Goal: Task Accomplishment & Management: Manage account settings

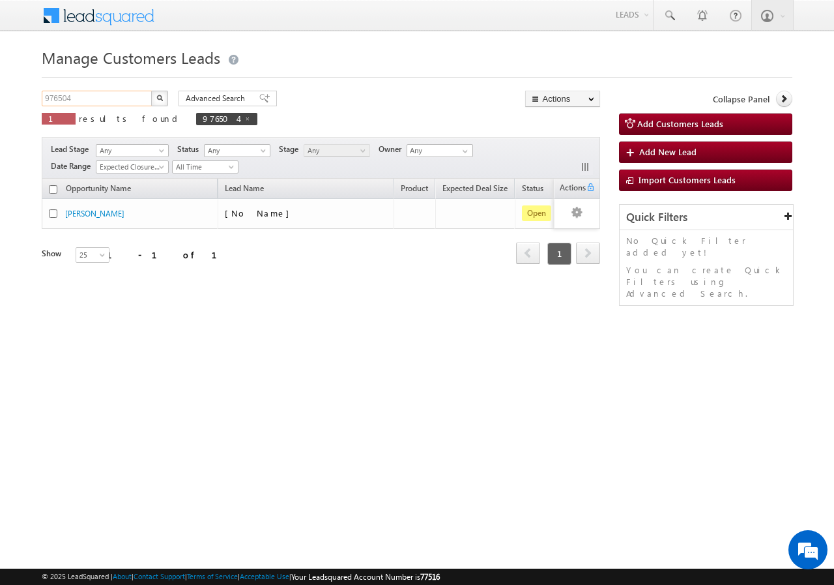
click at [104, 100] on input "976504" at bounding box center [97, 99] width 111 height 16
type input "9"
paste input "967674"
type input "967674"
click at [151, 91] on button "button" at bounding box center [159, 99] width 17 height 16
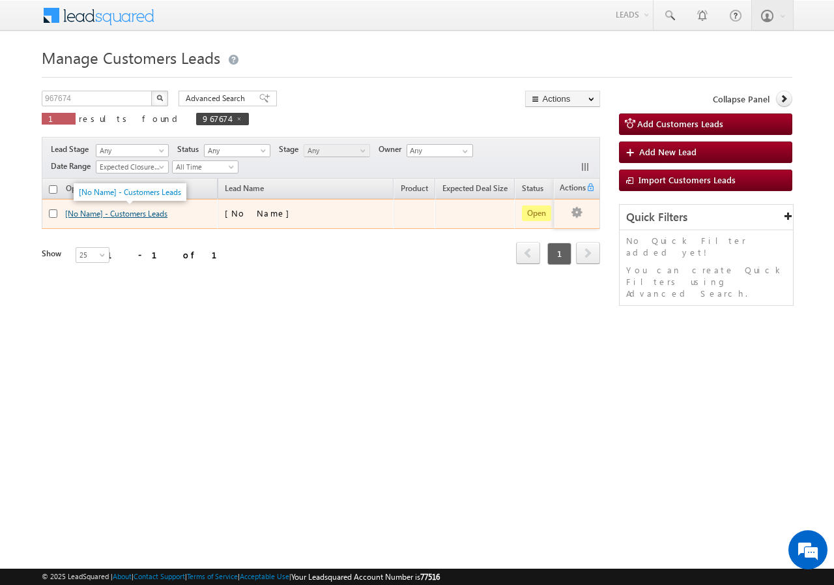
click at [123, 216] on link "[No Name] - Customers Leads" at bounding box center [116, 214] width 102 height 10
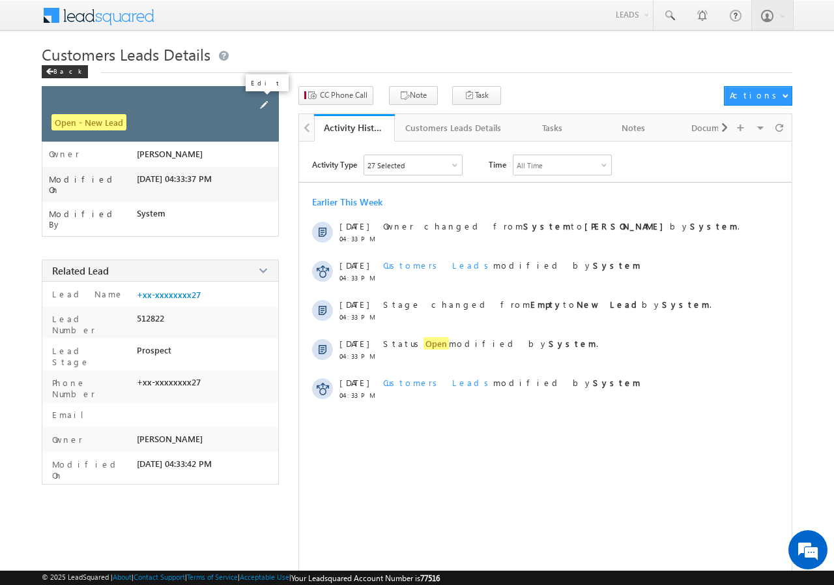
click at [268, 106] on span at bounding box center [264, 105] width 14 height 14
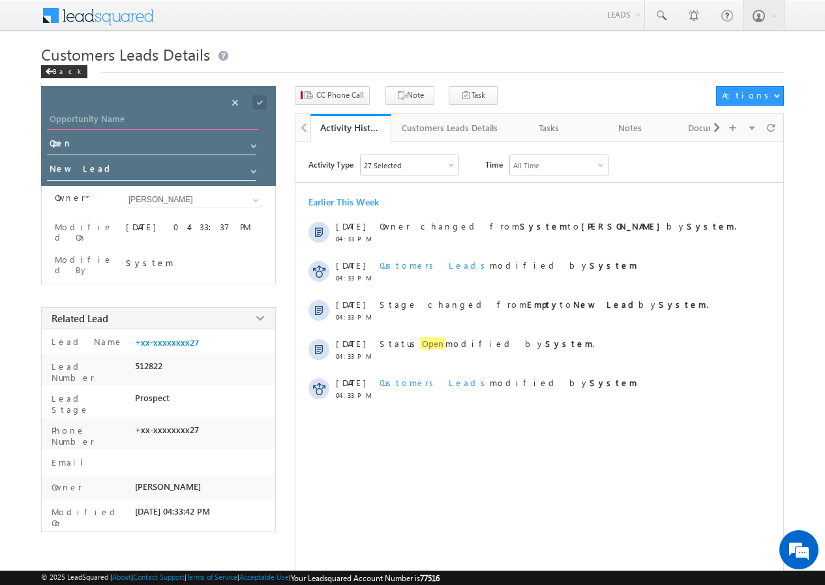
click at [125, 116] on input "Opportunity Name" at bounding box center [153, 120] width 212 height 18
paste input "[PERSON_NAME]"
type input "[PERSON_NAME]"
click at [259, 101] on span at bounding box center [259, 102] width 14 height 14
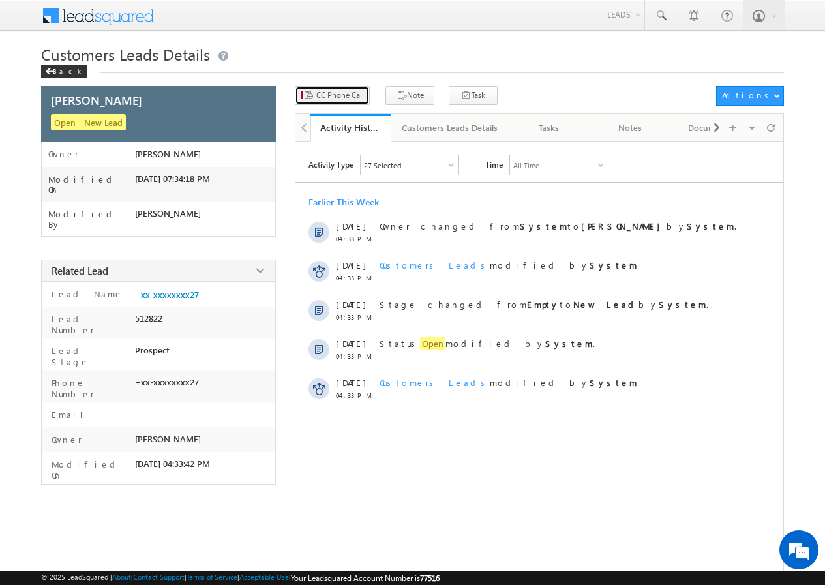
click at [355, 96] on span "CC Phone Call" at bounding box center [340, 95] width 48 height 12
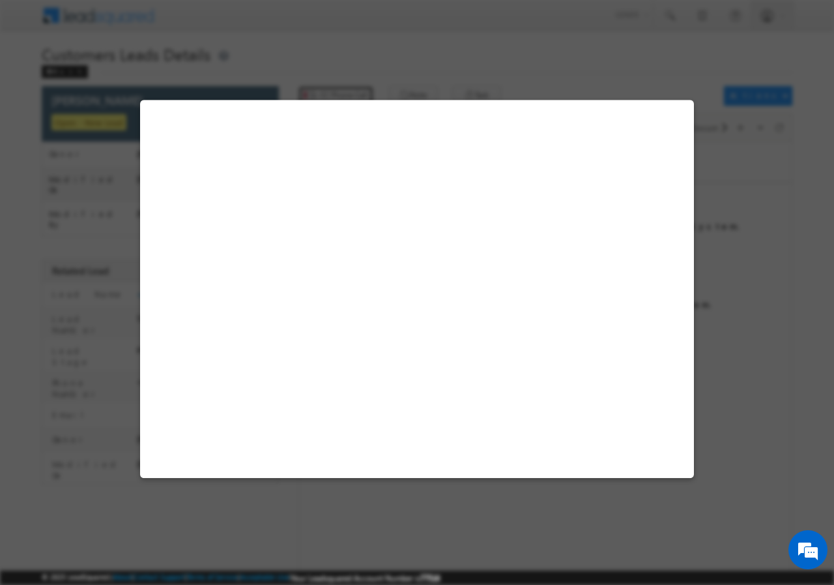
select select "Gwalior"
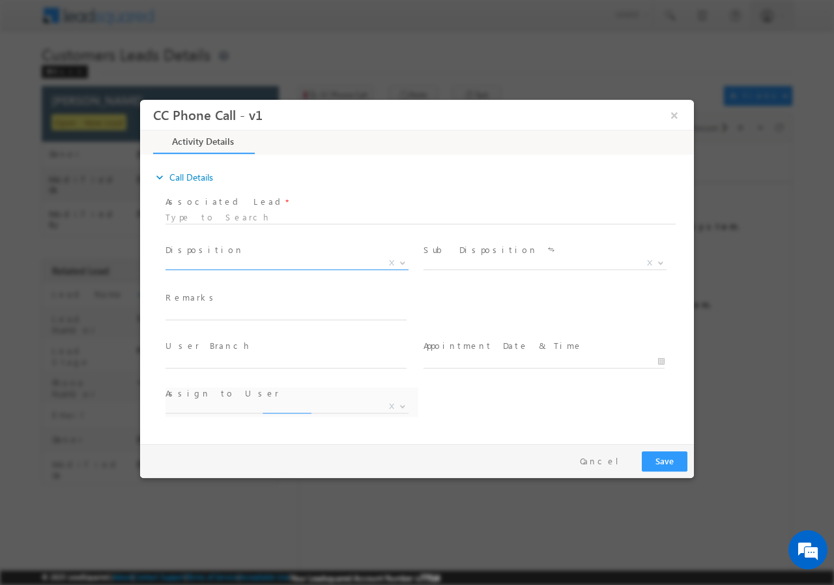
select select "abhishek.sengar@sgrlimited.in"
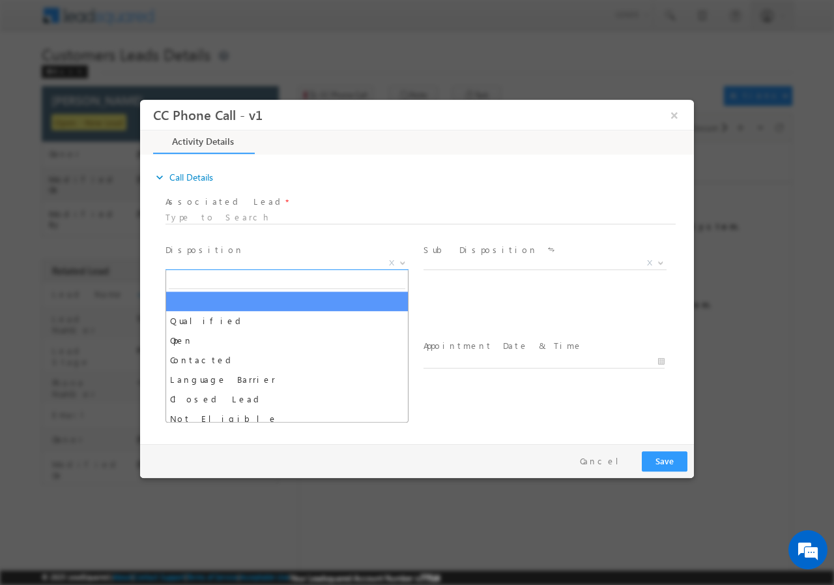
click at [400, 261] on b at bounding box center [403, 261] width 8 height 5
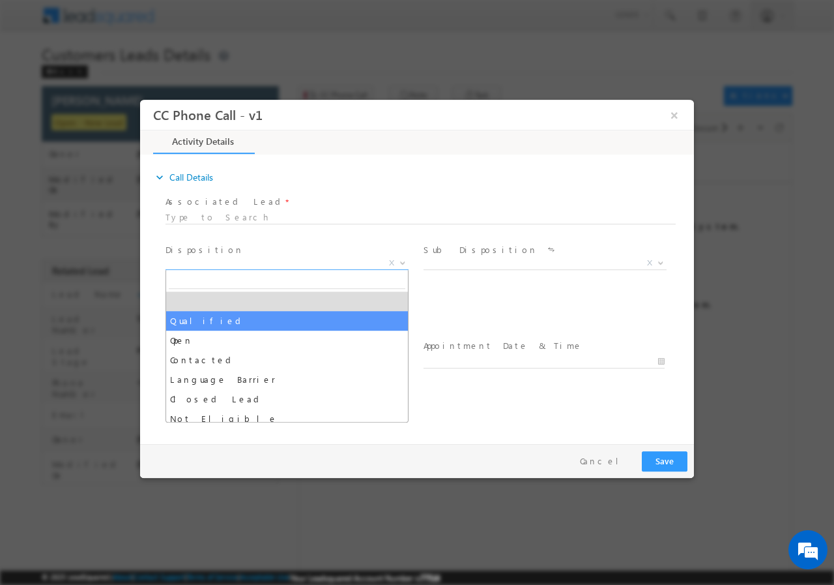
drag, startPoint x: 236, startPoint y: 327, endPoint x: 535, endPoint y: 287, distance: 302.0
select select "Qualified"
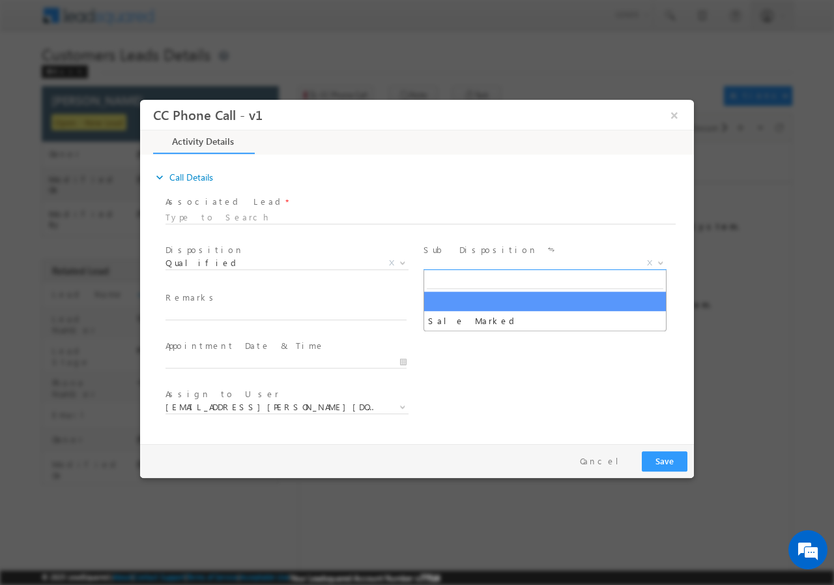
click at [666, 259] on span at bounding box center [659, 262] width 13 height 17
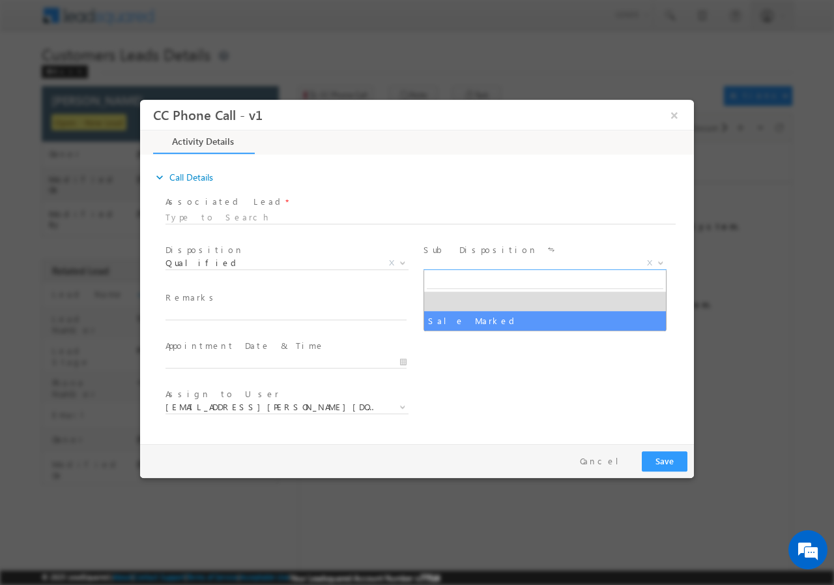
select select "Sale Marked"
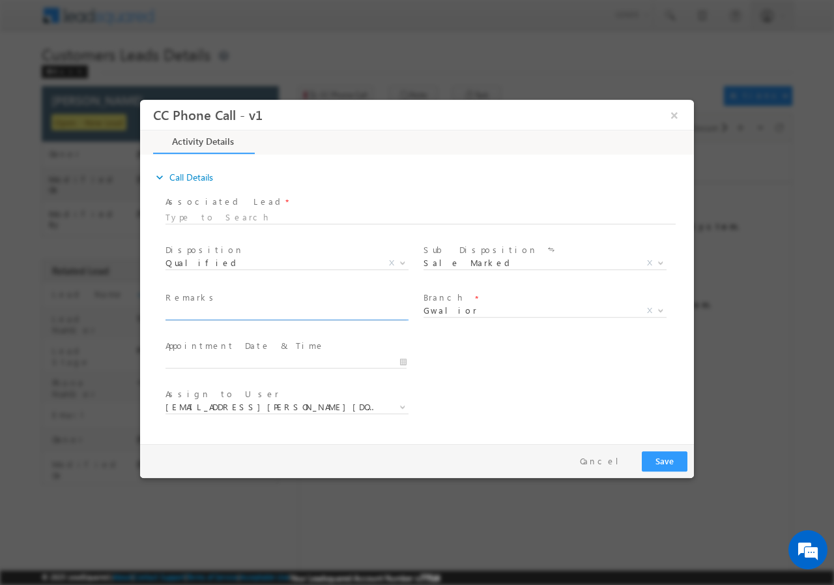
click at [256, 308] on input "text" at bounding box center [286, 312] width 241 height 13
click at [231, 313] on input "text" at bounding box center [286, 312] width 241 height 13
paste input "MANOJ BANDIL // AGE- 52 // 967674 // VB_Interested // PROPERTY - REGISTRY //Gwa…"
type input "MANOJ BANDIL // AGE- 52 // 967674 // VB_Interested // PROPERTY - REGISTRY //Gwa…"
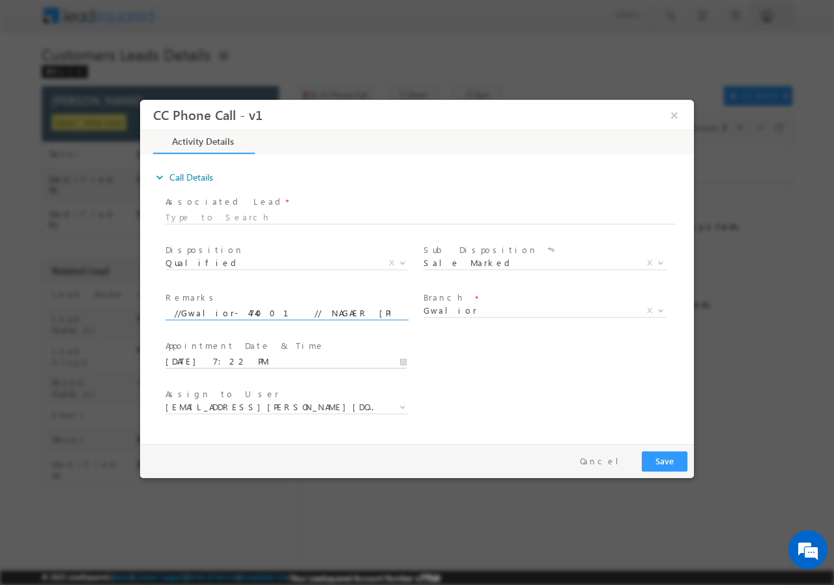
click at [397, 359] on input "10/09/2025 7:22 PM" at bounding box center [286, 361] width 241 height 13
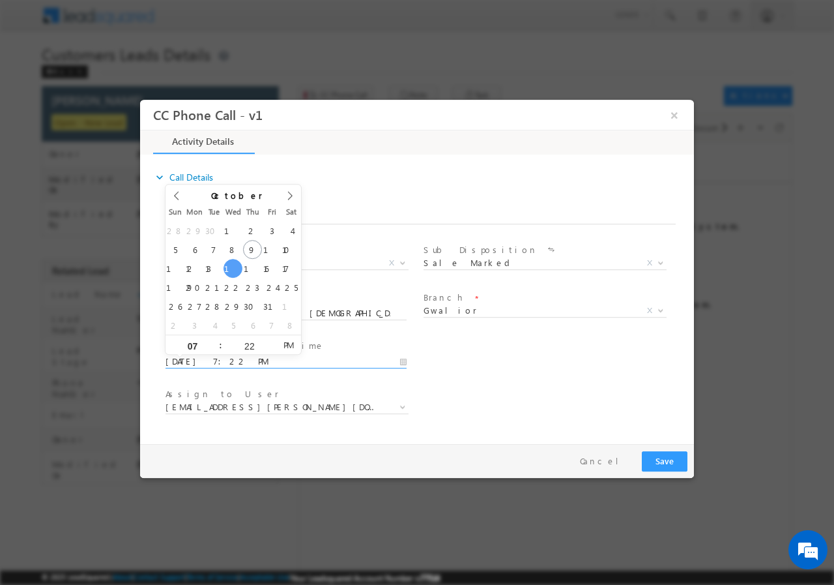
click at [397, 362] on input "10/15/2025 7:22 PM" at bounding box center [286, 361] width 241 height 13
click at [400, 360] on input "10/15/2025 7:22 PM" at bounding box center [286, 361] width 241 height 13
click at [407, 359] on div "10/15/2025 7:22 PM" at bounding box center [292, 361] width 253 height 16
click at [404, 359] on input "10/15/2025 7:22 PM" at bounding box center [286, 361] width 241 height 13
type input "10/15/2025 8:22 PM"
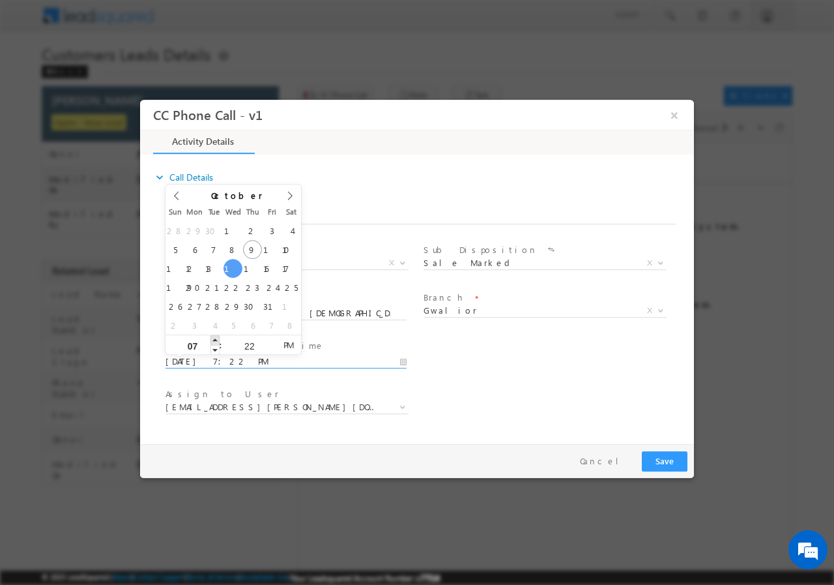
type input "08"
click at [216, 338] on span at bounding box center [215, 339] width 9 height 10
type input "10/15/2025 9:22 PM"
type input "09"
click at [215, 338] on span at bounding box center [215, 339] width 9 height 10
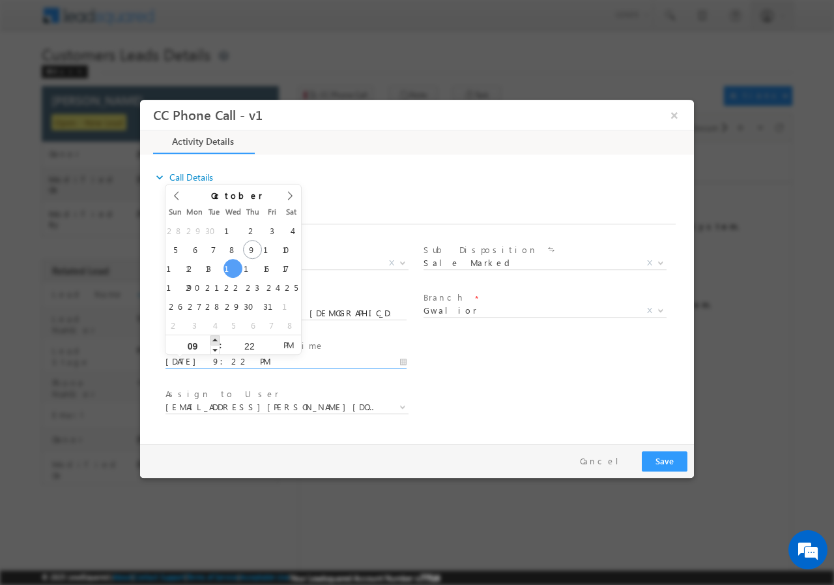
type input "10/15/2025 10:22 PM"
type input "10"
click at [215, 338] on span at bounding box center [215, 339] width 9 height 10
type input "10/15/2025 11:22 PM"
type input "11"
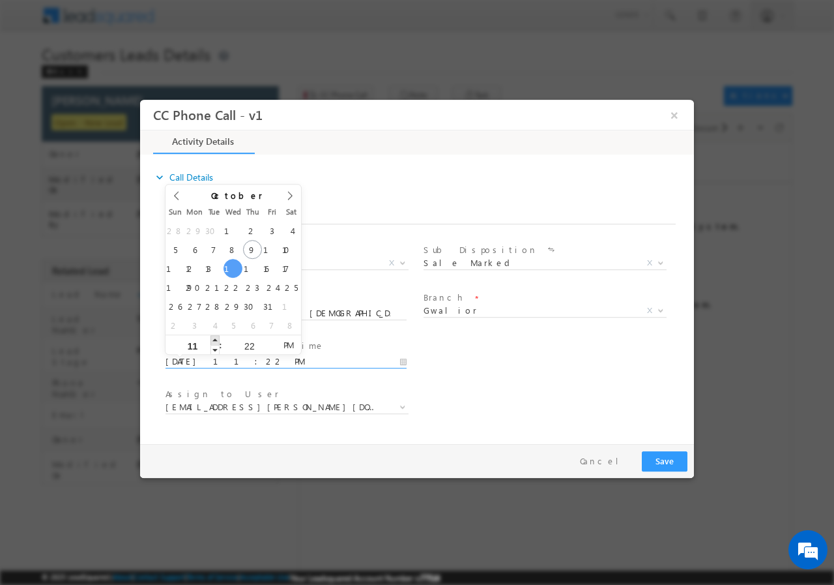
click at [215, 338] on span at bounding box center [215, 339] width 9 height 10
type input "10/15/2025 11:21 PM"
type input "21"
click at [271, 350] on span at bounding box center [271, 349] width 9 height 10
type input "10/15/2025 11:20 PM"
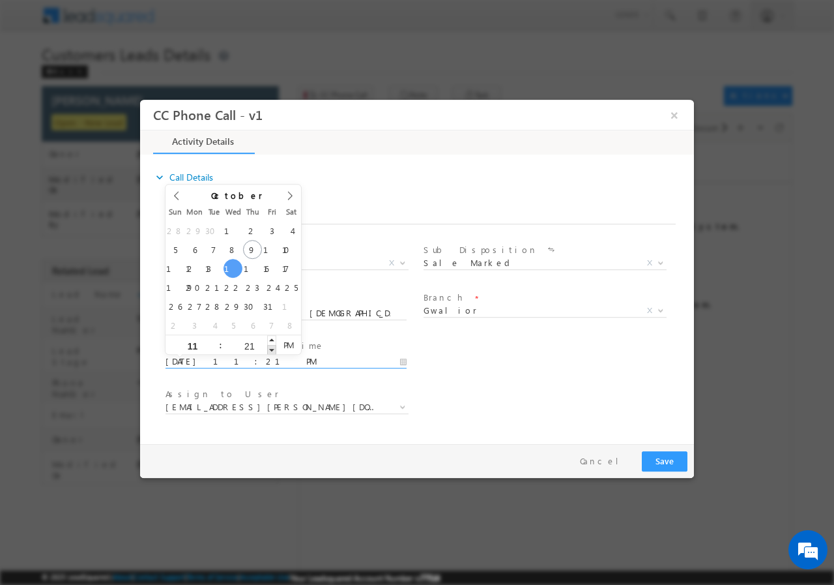
type input "20"
click at [271, 350] on span at bounding box center [271, 349] width 9 height 10
type input "10/15/2025 11:19 PM"
type input "19"
click at [271, 350] on span at bounding box center [271, 349] width 9 height 10
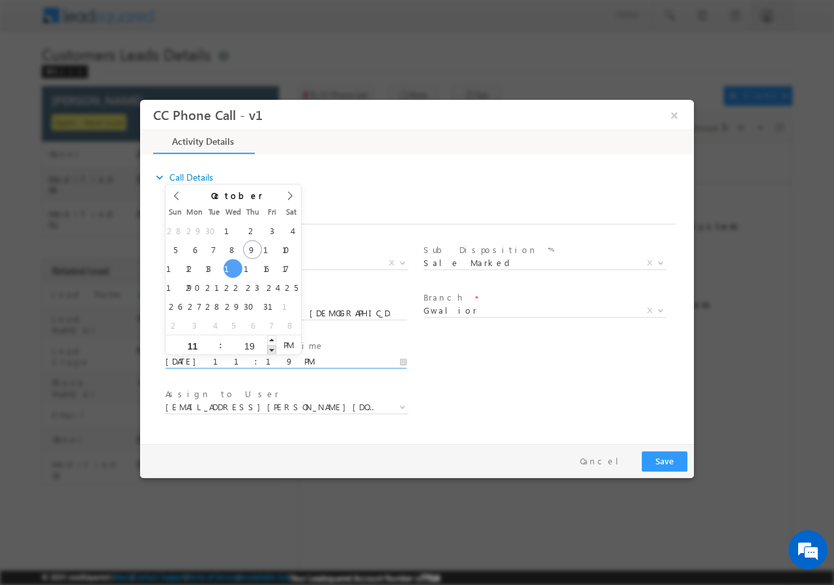
type input "10/15/2025 11:18 PM"
type input "18"
click at [271, 350] on span at bounding box center [271, 349] width 9 height 10
type input "10/15/2025 11:17 PM"
type input "17"
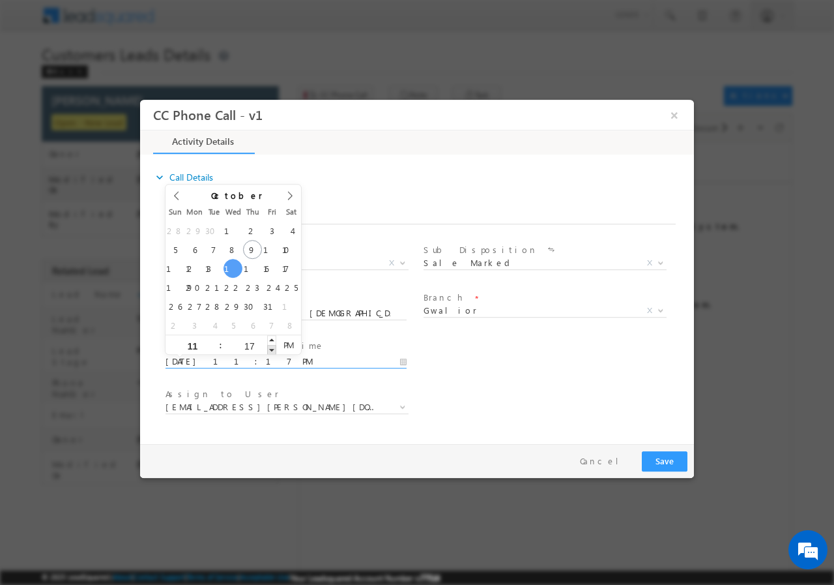
click at [271, 350] on span at bounding box center [271, 349] width 9 height 10
type input "10/15/2025 11:16 PM"
type input "16"
click at [271, 350] on span at bounding box center [271, 349] width 9 height 10
type input "10/15/2025 11:15 PM"
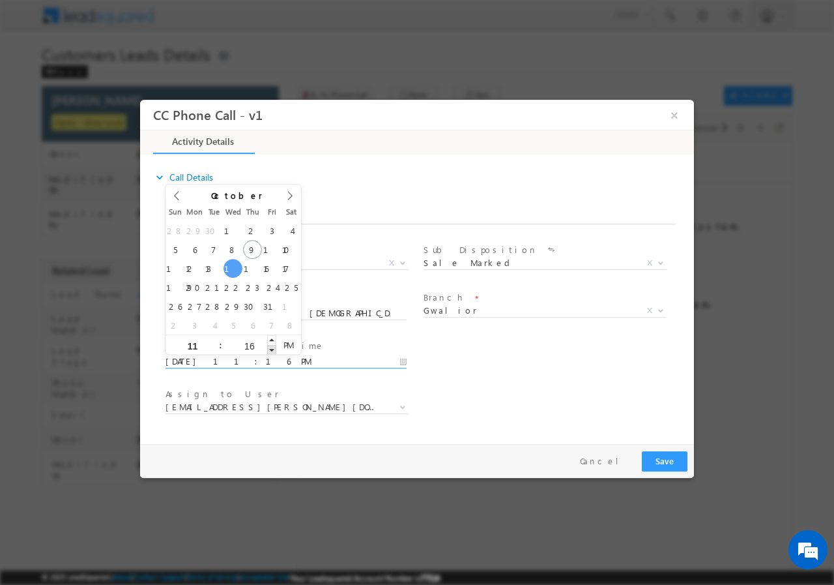
type input "15"
click at [271, 350] on span at bounding box center [271, 349] width 9 height 10
type input "10/15/2025 11:14 PM"
type input "14"
click at [271, 350] on span at bounding box center [271, 349] width 9 height 10
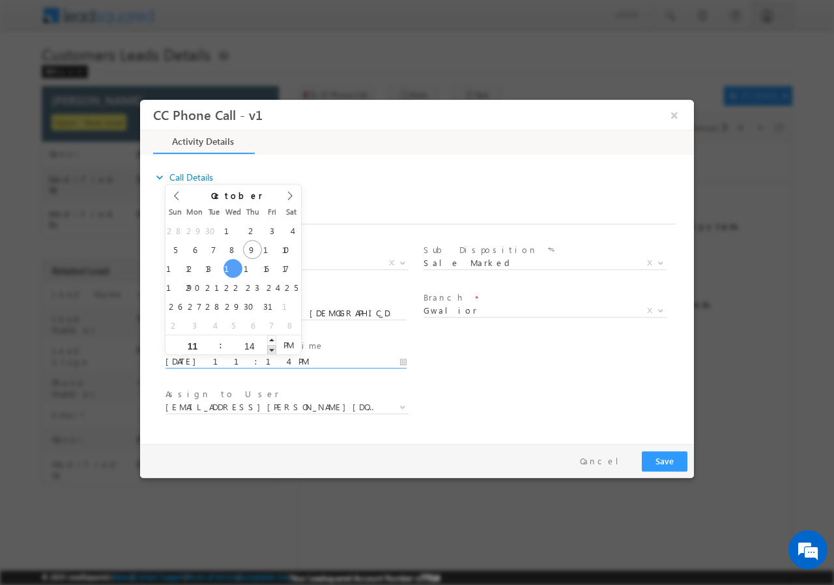
type input "10/15/2025 11:13 PM"
type input "13"
click at [271, 350] on span at bounding box center [271, 349] width 9 height 10
type input "10/15/2025 11:12 PM"
type input "12"
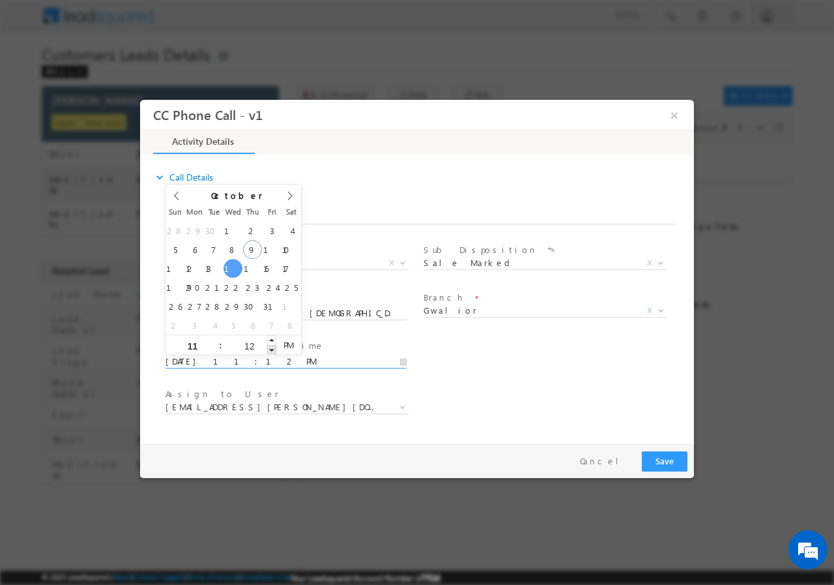
click at [271, 350] on span at bounding box center [271, 349] width 9 height 10
type input "10/15/2025 11:11 PM"
type input "11"
click at [271, 350] on span at bounding box center [271, 349] width 9 height 10
type input "10/15/2025 11:10 PM"
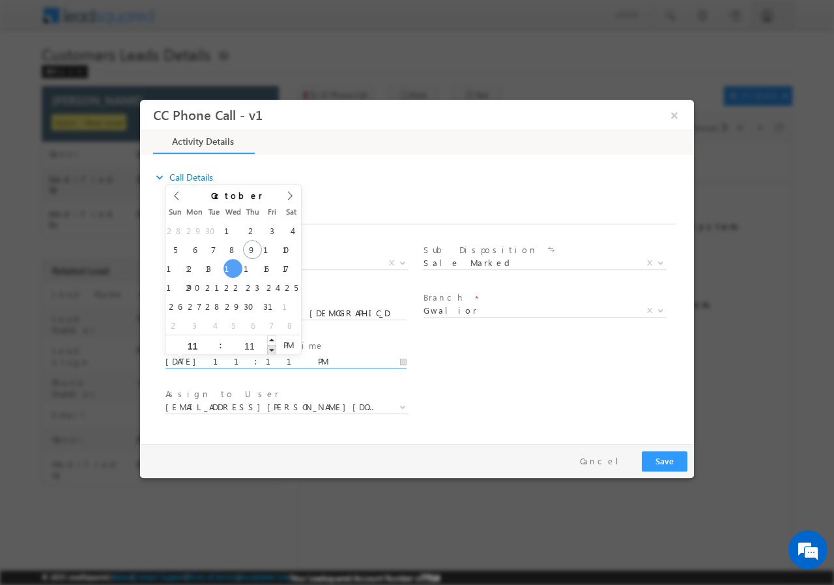
type input "10"
click at [271, 350] on span at bounding box center [271, 349] width 9 height 10
type input "10/15/2025 11:09 PM"
type input "09"
click at [271, 350] on span at bounding box center [271, 349] width 9 height 10
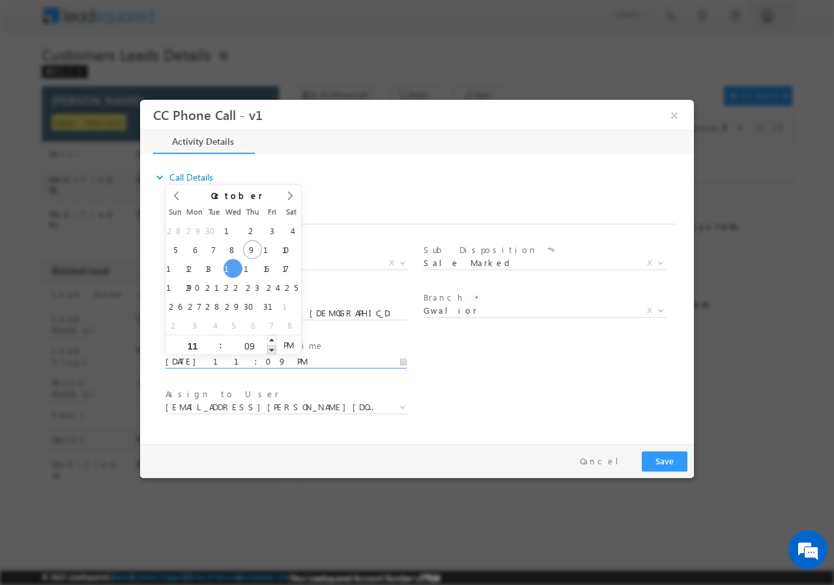
type input "10/15/2025 11:08 PM"
type input "08"
click at [271, 350] on span at bounding box center [271, 349] width 9 height 10
type input "10/15/2025 11:07 PM"
type input "07"
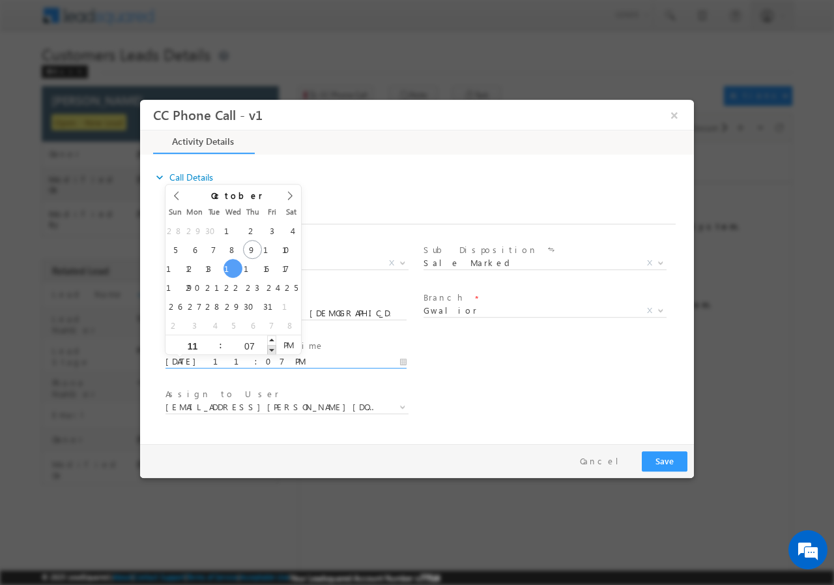
click at [271, 350] on span at bounding box center [271, 349] width 9 height 10
type input "10/15/2025 11:06 PM"
type input "06"
click at [271, 350] on span at bounding box center [271, 349] width 9 height 10
type input "10/15/2025 11:05 PM"
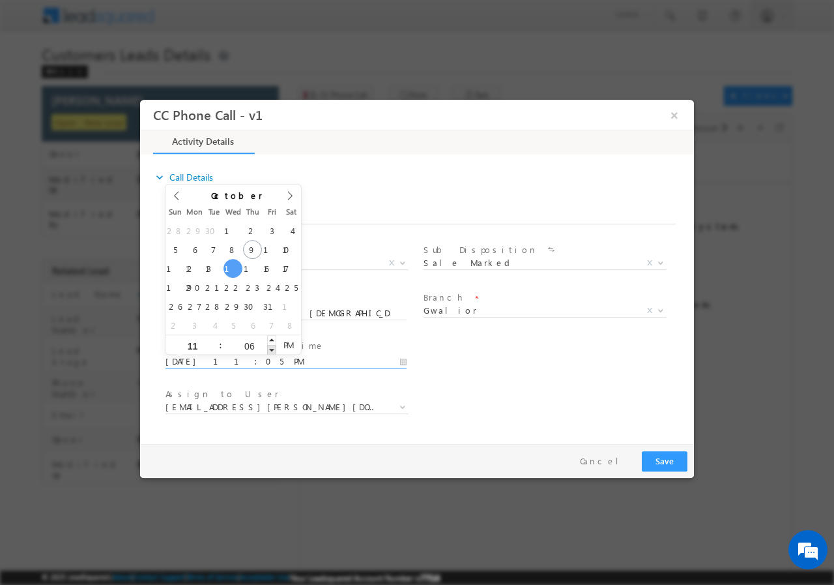
type input "05"
click at [271, 350] on span at bounding box center [271, 349] width 9 height 10
type input "10/15/2025 11:04 PM"
type input "04"
click at [271, 350] on span at bounding box center [271, 349] width 9 height 10
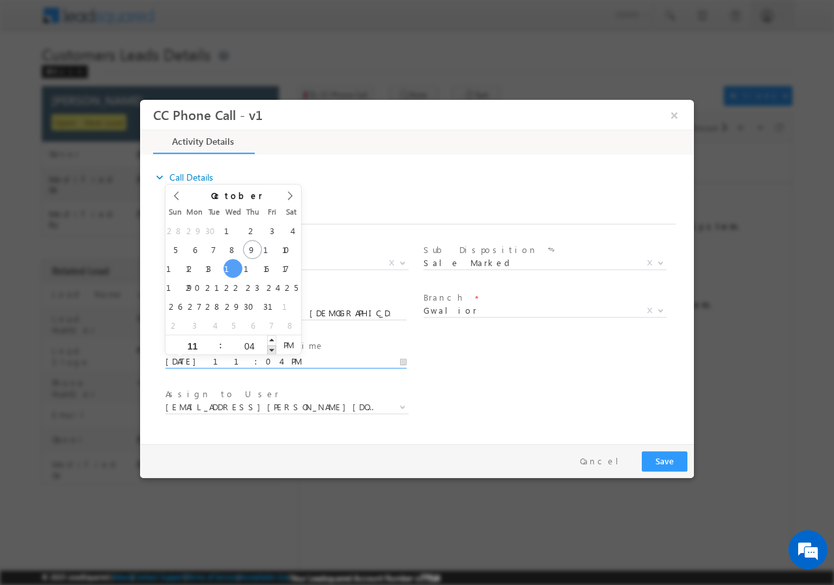
type input "10/15/2025 11:03 PM"
type input "03"
click at [271, 350] on span at bounding box center [271, 349] width 9 height 10
type input "10/15/2025 11:02 PM"
type input "02"
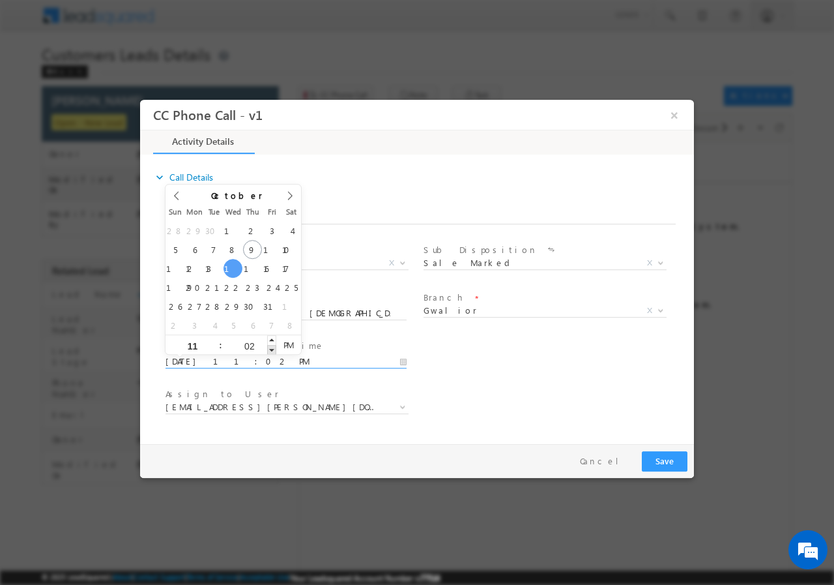
click at [271, 350] on span at bounding box center [271, 349] width 9 height 10
type input "10/15/2025 11:01 PM"
type input "01"
click at [271, 350] on span at bounding box center [271, 349] width 9 height 10
type input "10/15/2025 11:00 PM"
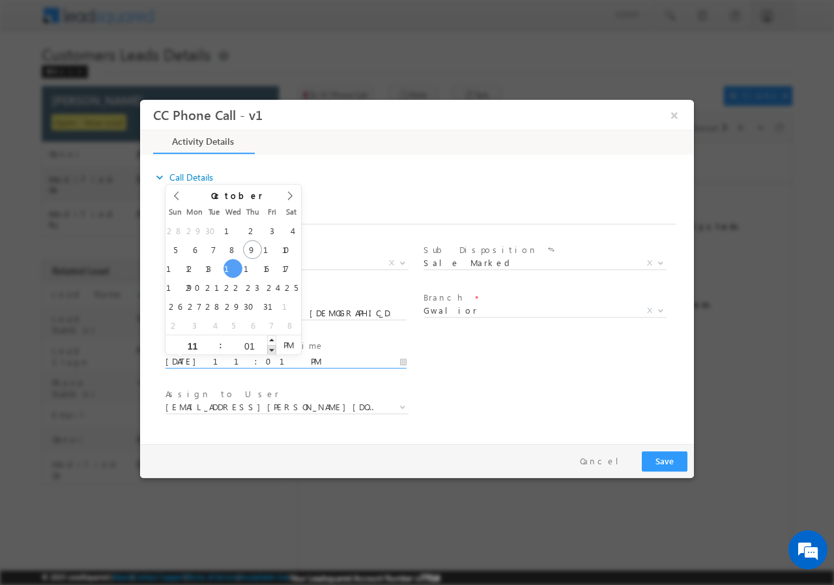
type input "00"
click at [271, 350] on span at bounding box center [271, 349] width 9 height 10
type input "10/15/2025 11:00 AM"
click at [290, 343] on span "PM" at bounding box center [288, 344] width 24 height 20
drag, startPoint x: 529, startPoint y: 361, endPoint x: 450, endPoint y: 369, distance: 79.3
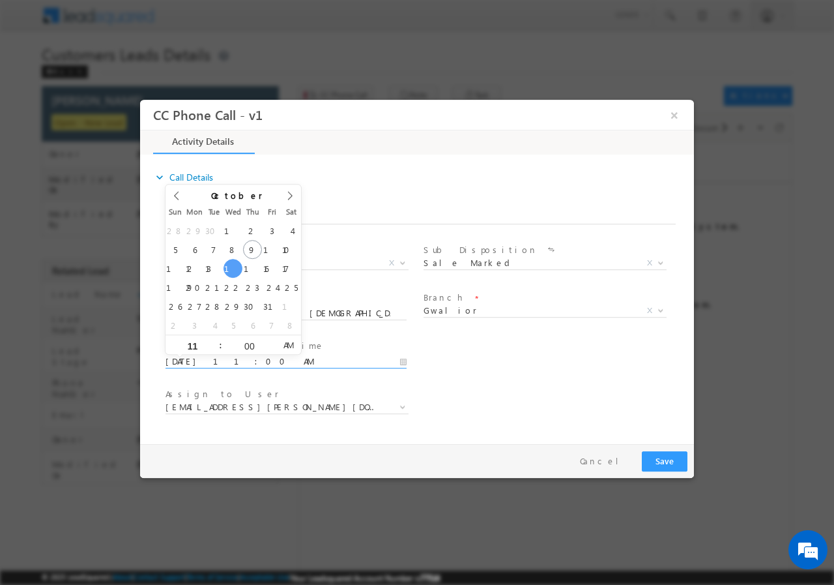
click at [529, 362] on div "User Branch * Appointment Date & Time * 10/15/2025 11:00 AM" at bounding box center [428, 360] width 531 height 48
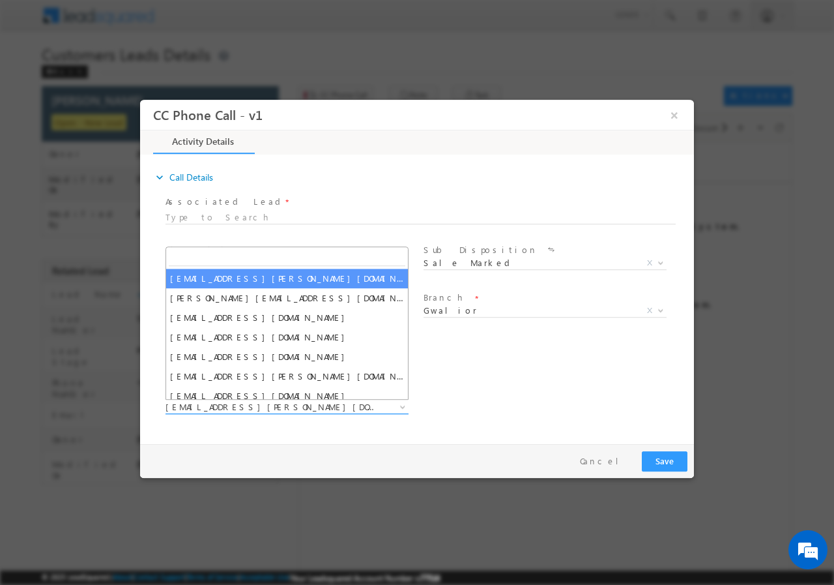
click at [315, 404] on span "abhishek.sengar@sgrlimited.in" at bounding box center [272, 406] width 212 height 12
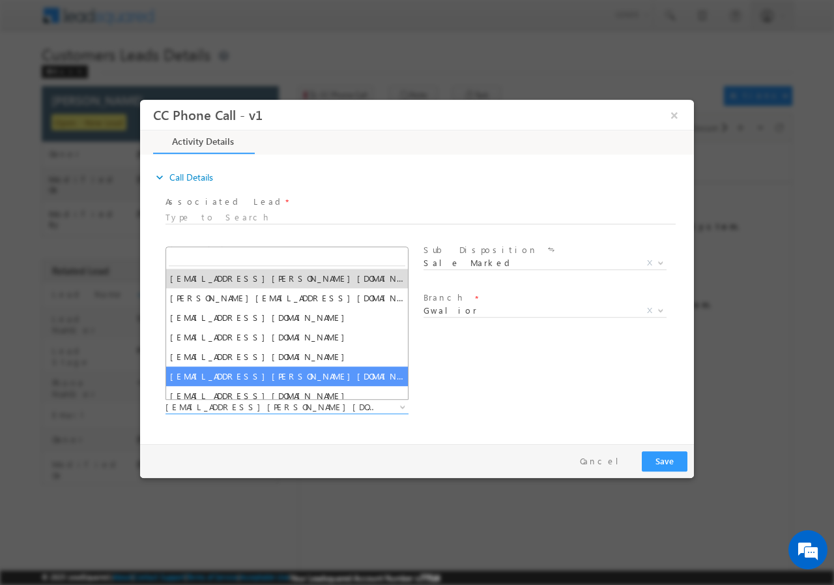
type input "Vishal Ghorpade"
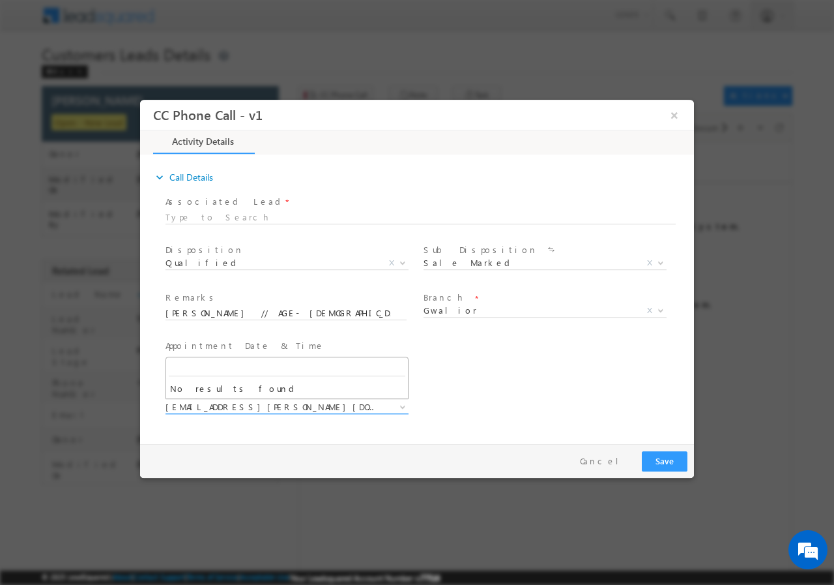
click at [400, 407] on b at bounding box center [403, 406] width 8 height 5
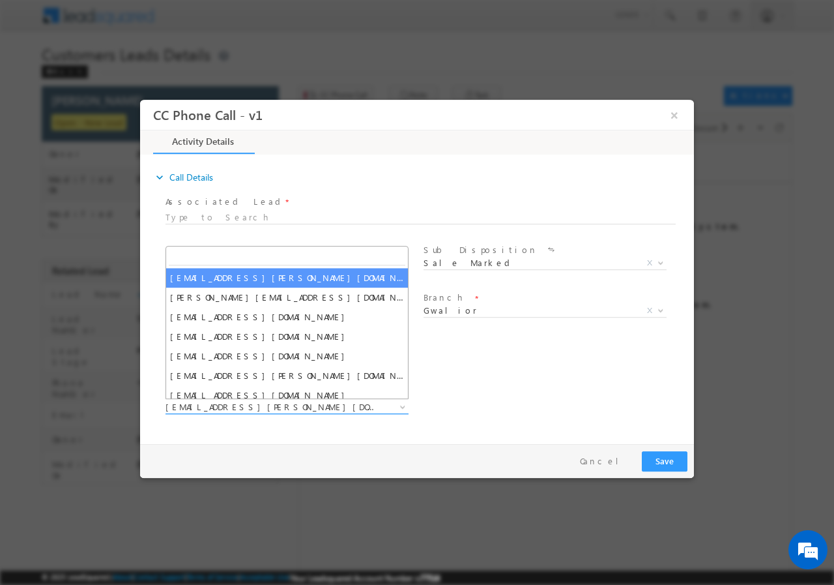
drag, startPoint x: 400, startPoint y: 407, endPoint x: 392, endPoint y: 407, distance: 7.9
click at [398, 407] on span at bounding box center [401, 406] width 13 height 17
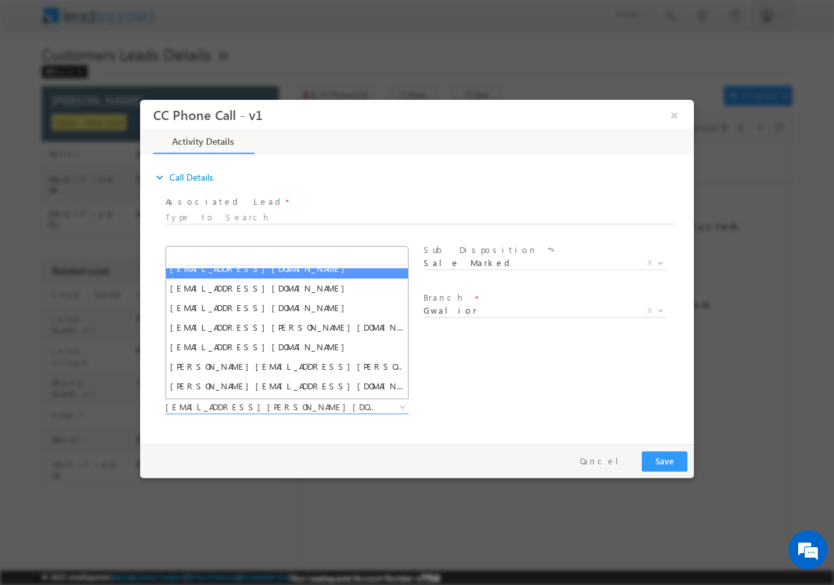
scroll to position [65, 0]
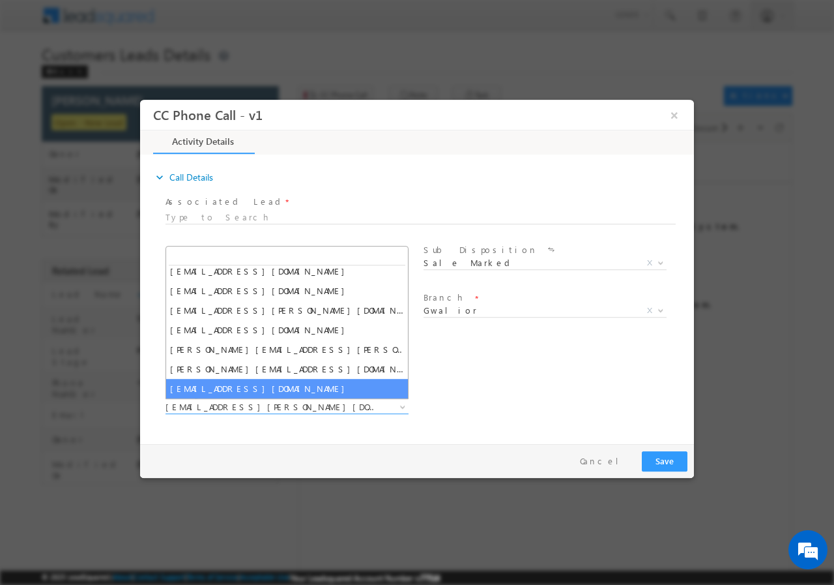
select select "vishal.g@sgrlimited.in"
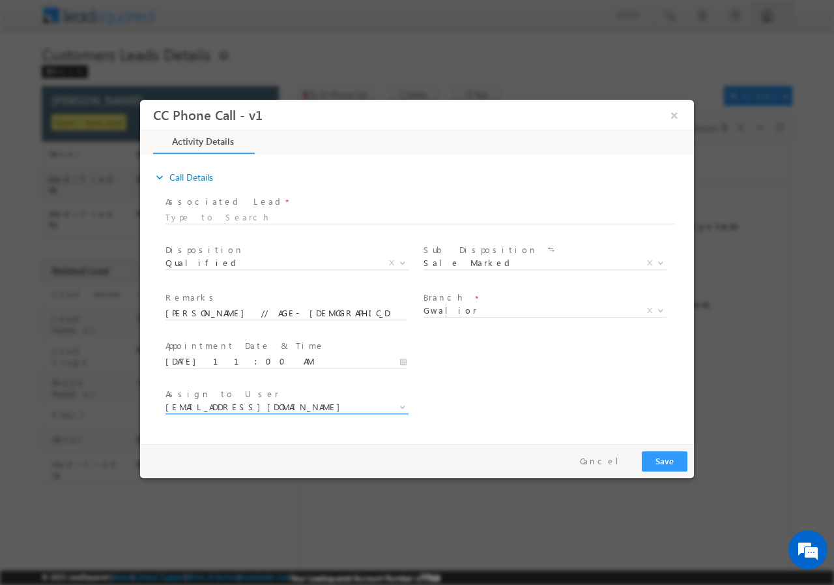
click at [270, 402] on span "vishal.g@sgrlimited.in" at bounding box center [272, 406] width 212 height 12
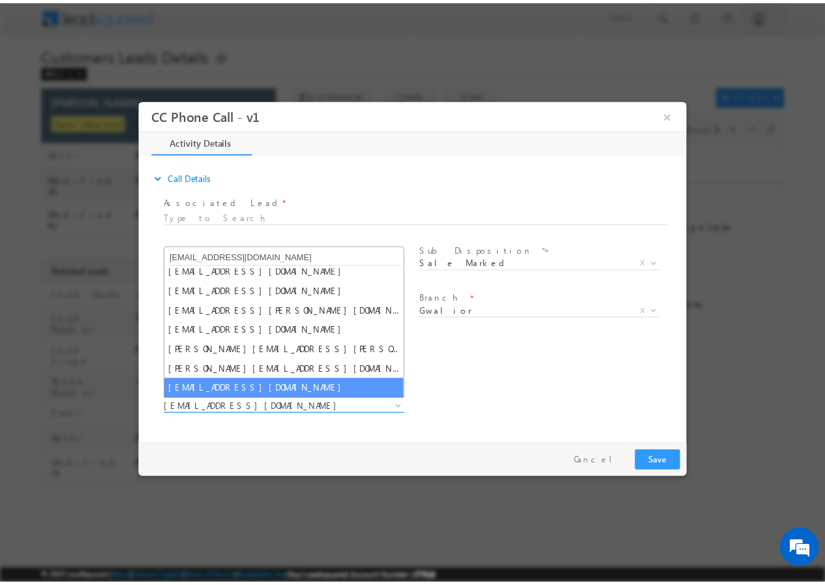
scroll to position [0, 0]
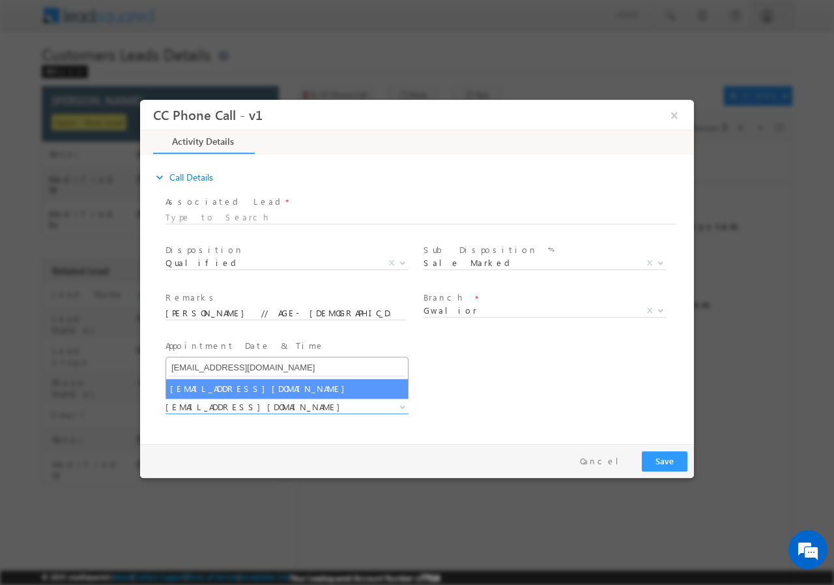
type input "vishal.g@sgrlimited.in"
drag, startPoint x: 255, startPoint y: 381, endPoint x: 268, endPoint y: 391, distance: 16.3
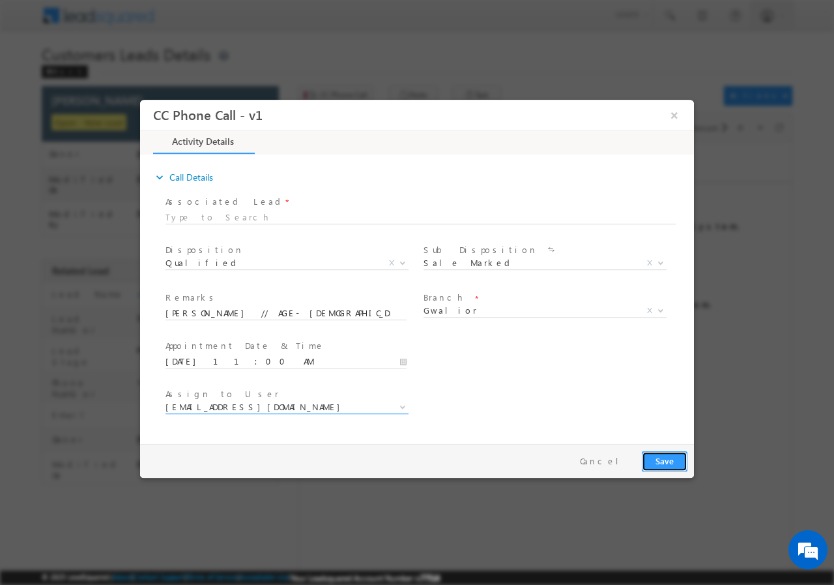
click at [670, 459] on button "Save" at bounding box center [665, 460] width 46 height 20
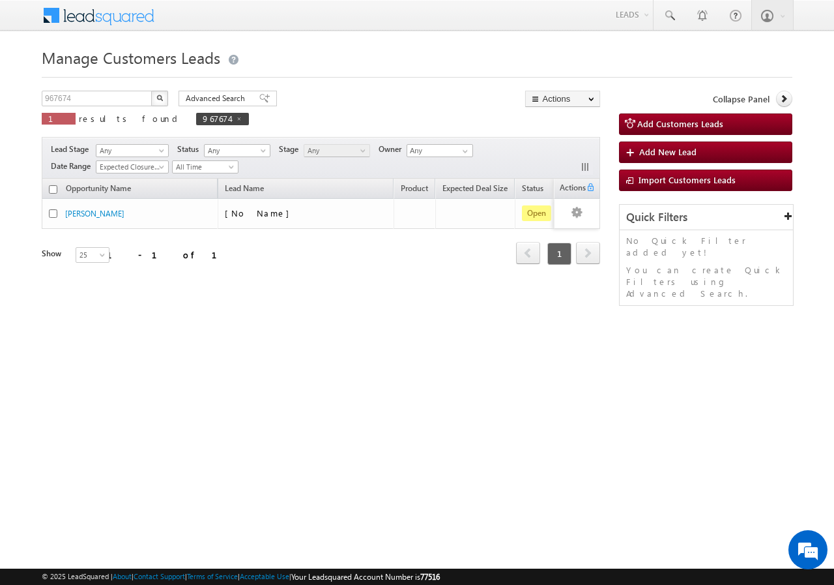
click at [590, 281] on div "Opportunity Name Lead Name Product Expected Deal Size Status Stage Owner Action…" at bounding box center [321, 230] width 559 height 102
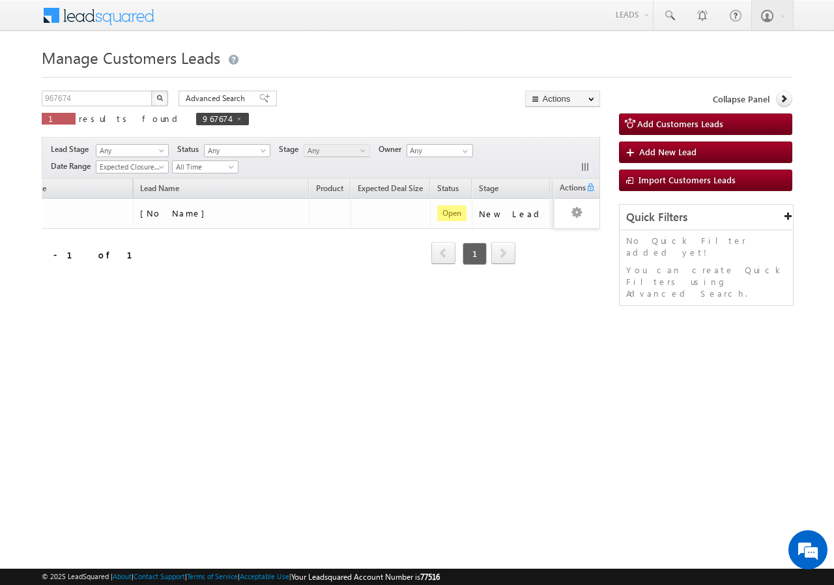
scroll to position [0, 115]
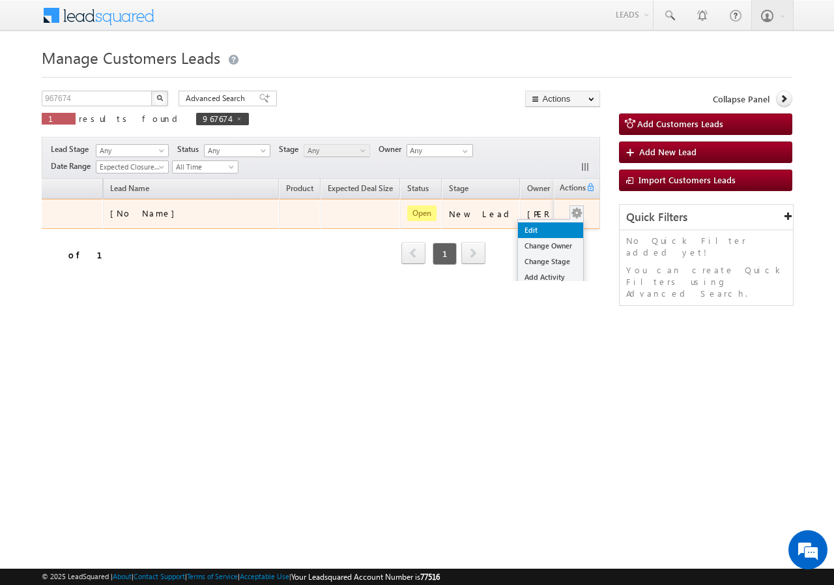
click at [541, 228] on link "Edit" at bounding box center [550, 230] width 65 height 16
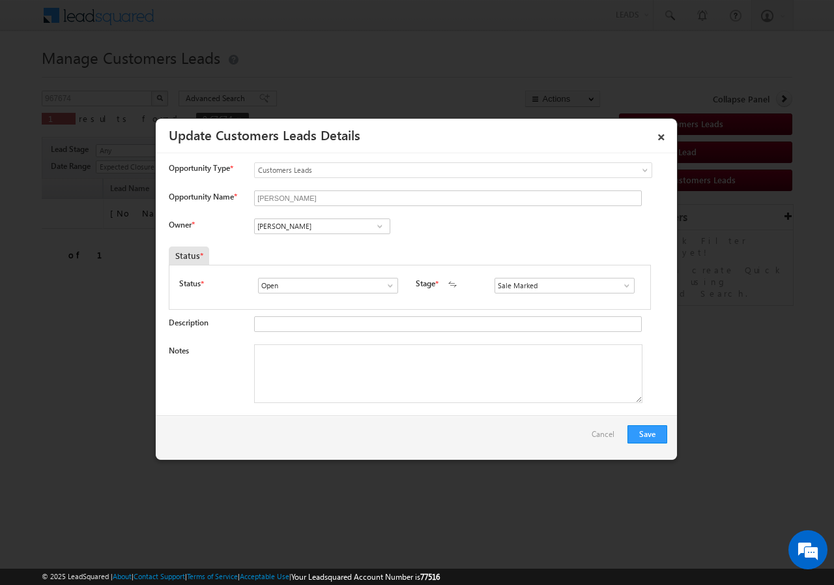
scroll to position [0, 0]
click at [343, 229] on input "Vishal Ghorpade" at bounding box center [322, 226] width 136 height 16
click at [359, 223] on input "Vishal Ghorpade" at bounding box center [322, 226] width 136 height 16
type input "V"
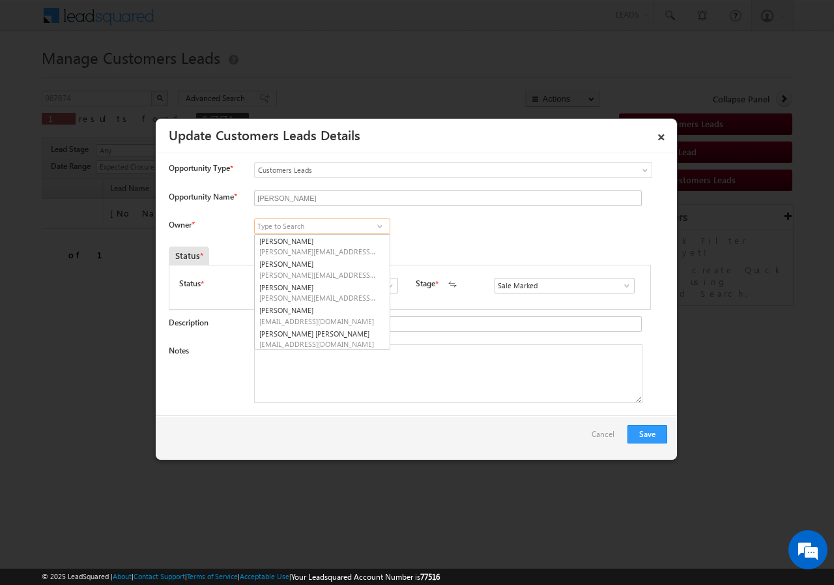
paste input "Vishal Ghorpade"
type input "Vishal Ghorpade"
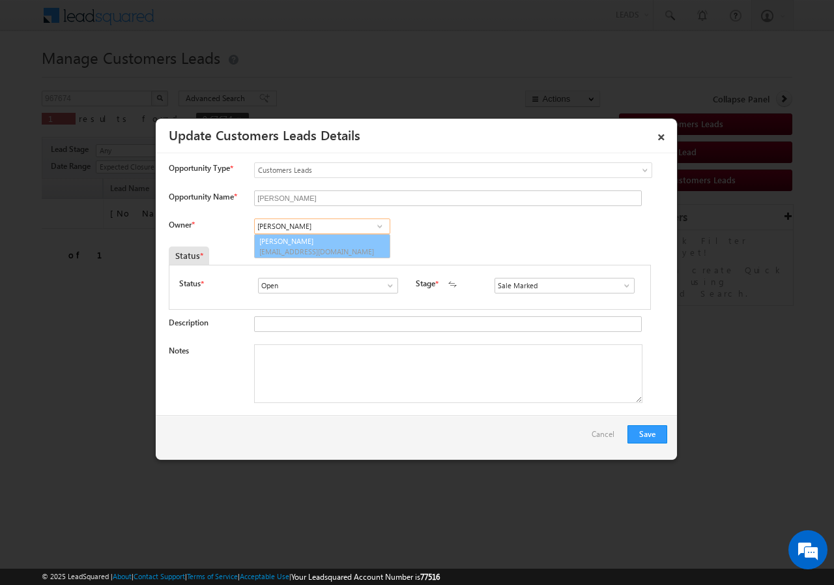
drag, startPoint x: 343, startPoint y: 246, endPoint x: 336, endPoint y: 265, distance: 19.4
click at [342, 246] on span "vishal.g@sgrlimited.in" at bounding box center [317, 251] width 117 height 10
click at [345, 368] on textarea "Notes" at bounding box center [448, 373] width 389 height 59
click at [286, 368] on textarea "Notes" at bounding box center [448, 373] width 389 height 59
paste textarea "MANOJ BANDIL // AGE- 52 // 967674 // VB_Interested // PROPERTY - REGISTRY //Gwa…"
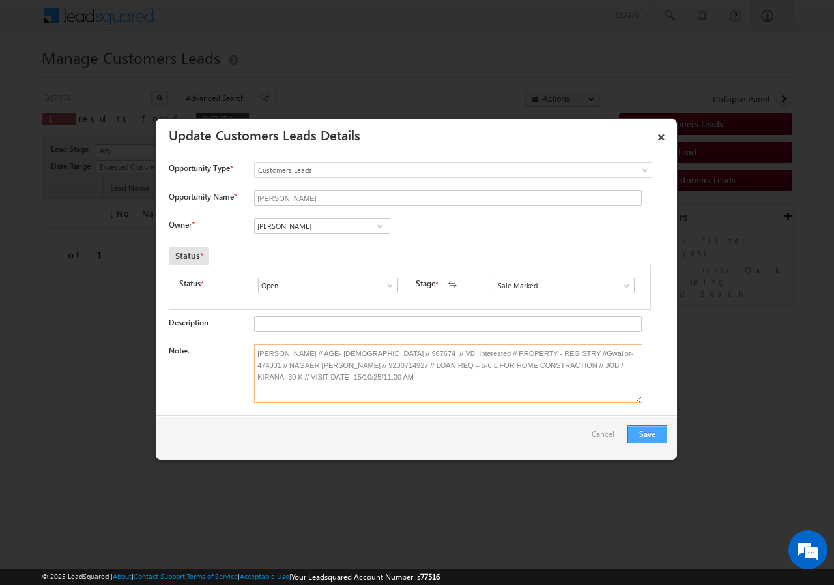
type textarea "MANOJ BANDIL // AGE- 52 // 967674 // VB_Interested // PROPERTY - REGISTRY //Gwa…"
click at [651, 432] on button "Save" at bounding box center [648, 434] width 40 height 18
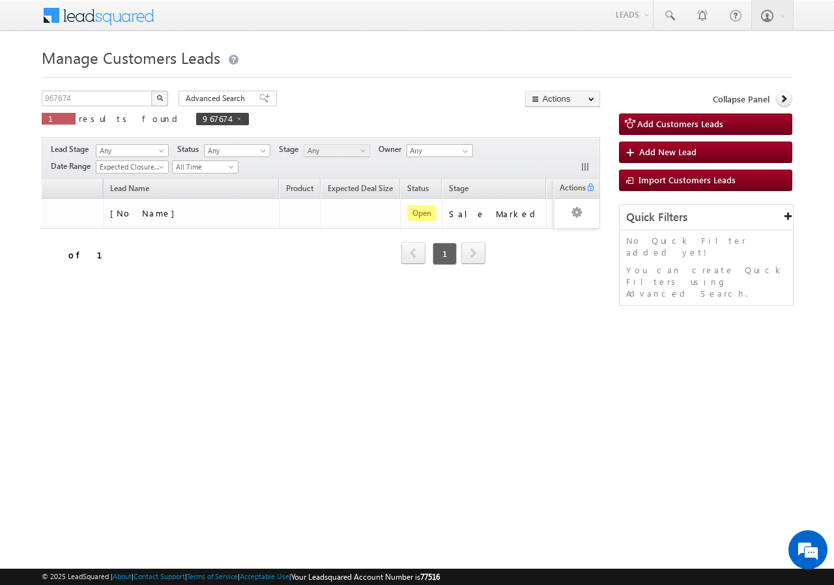
click at [586, 314] on div "Manage Customers Leads Customers Leads updated successfully. 967674 X 1 results…" at bounding box center [417, 207] width 751 height 326
